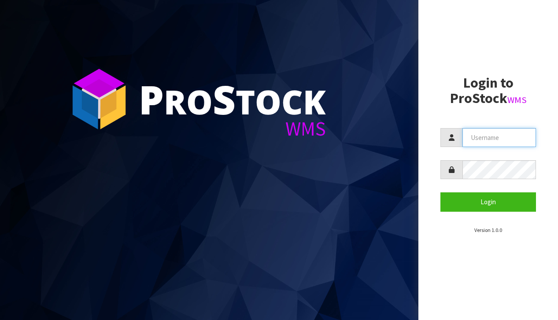
type input "[EMAIL_ADDRESS][DOMAIN_NAME]"
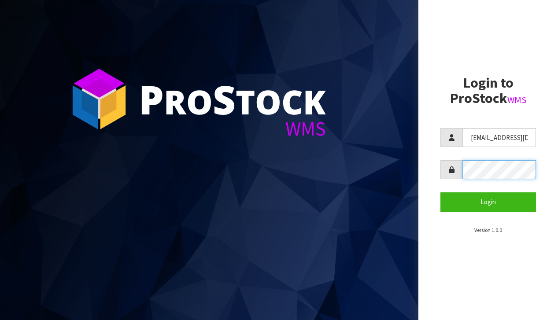
click at [488, 202] on button "Login" at bounding box center [488, 201] width 96 height 19
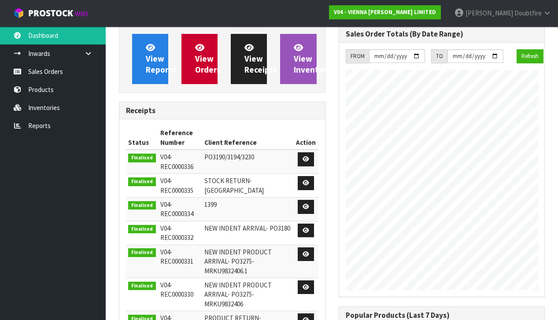
scroll to position [606, 219]
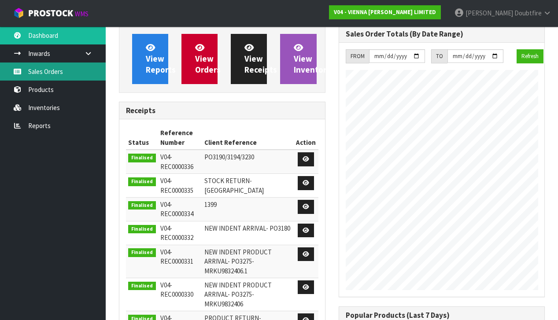
click at [51, 72] on link "Sales Orders" at bounding box center [53, 72] width 106 height 18
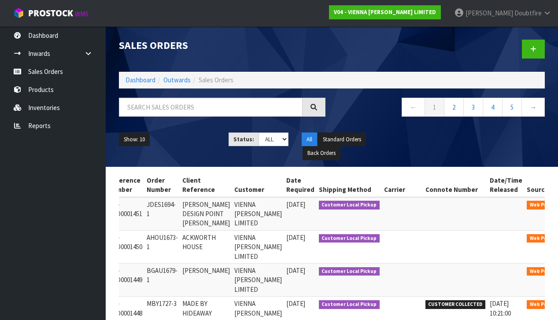
scroll to position [0, 64]
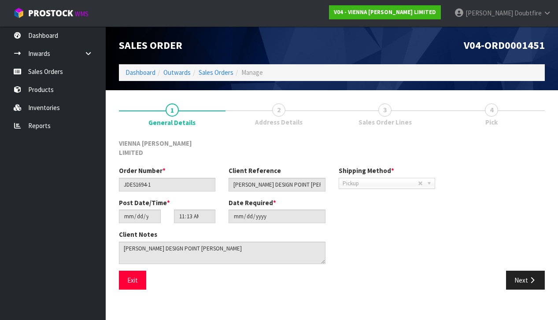
click at [531, 277] on icon "button" at bounding box center [532, 280] width 8 height 7
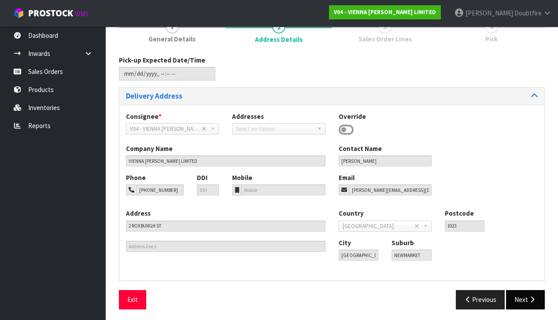
click at [525, 291] on button "Next" at bounding box center [525, 299] width 39 height 19
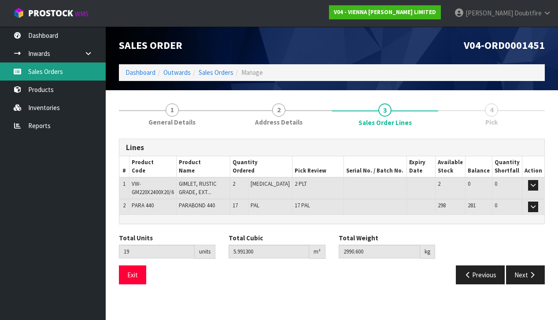
click at [52, 73] on link "Sales Orders" at bounding box center [53, 72] width 106 height 18
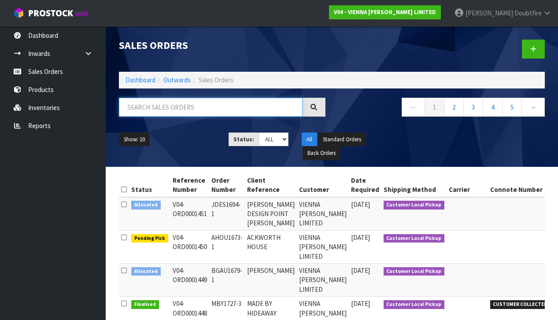
click at [157, 107] on input "text" at bounding box center [211, 107] width 184 height 19
type input "[PERSON_NAME]"
